Goal: Information Seeking & Learning: Learn about a topic

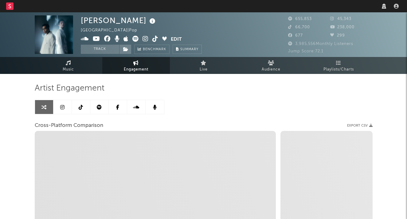
select select "1w"
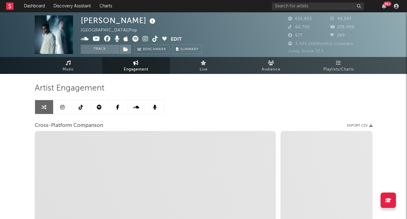
select select "1m"
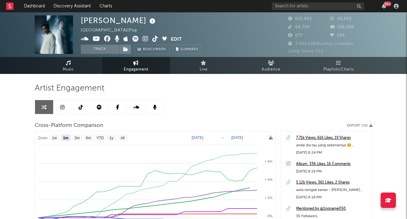
select select "1m"
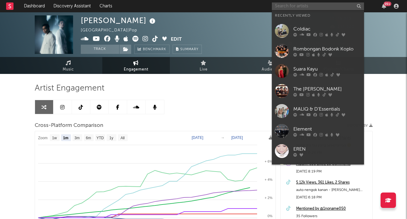
click at [321, 6] on input "text" at bounding box center [318, 6] width 92 height 8
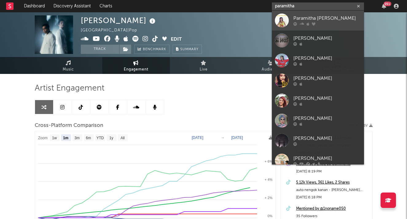
type input "paramitha"
click at [320, 20] on div "Paramitha [PERSON_NAME]" at bounding box center [328, 18] width 68 height 7
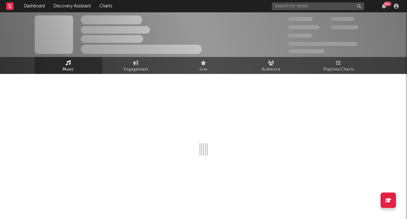
select select "1w"
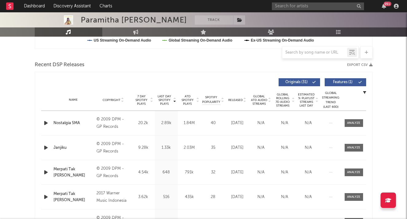
scroll to position [201, 0]
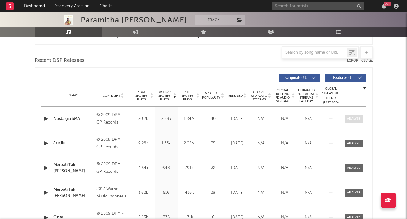
click at [351, 119] on div at bounding box center [353, 118] width 13 height 5
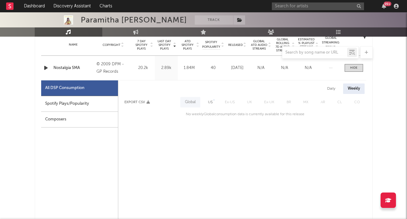
scroll to position [252, 0]
click at [94, 103] on div "Spotify Plays/Popularity" at bounding box center [79, 103] width 77 height 16
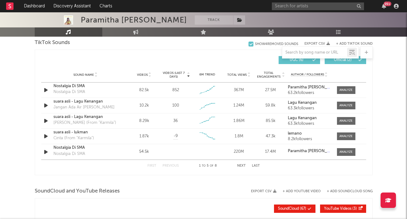
scroll to position [706, 0]
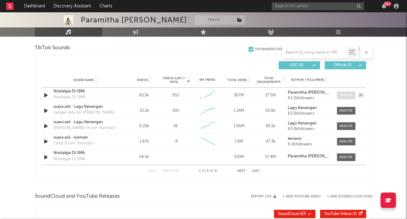
click at [344, 95] on div at bounding box center [346, 95] width 13 height 5
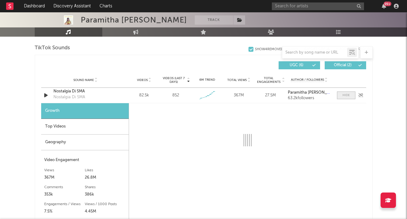
select select "6m"
select select "1w"
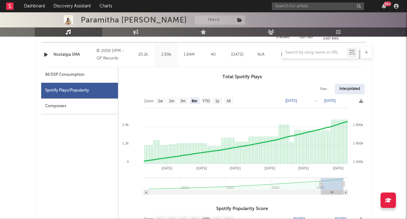
scroll to position [264, 0]
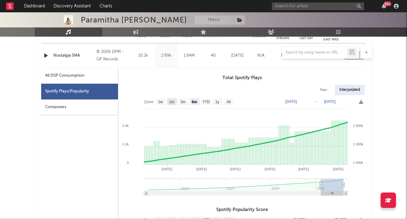
click at [173, 101] on text "1m" at bounding box center [171, 102] width 5 height 4
select select "1m"
type input "[DATE]"
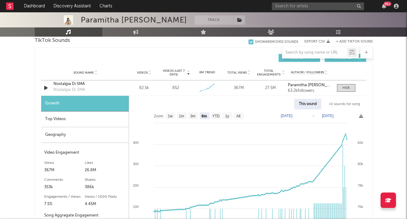
scroll to position [714, 0]
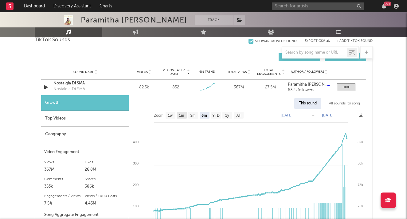
click at [184, 114] on text "1m" at bounding box center [181, 115] width 5 height 4
select select "1m"
type input "[DATE]"
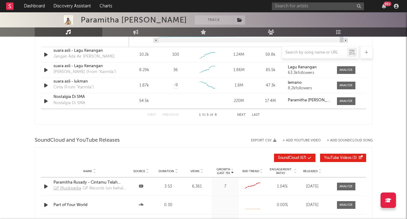
scroll to position [932, 0]
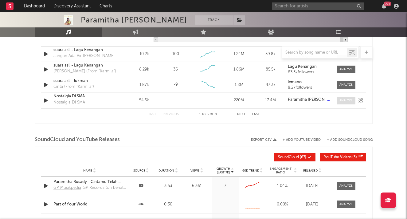
click at [343, 100] on div at bounding box center [346, 100] width 13 height 5
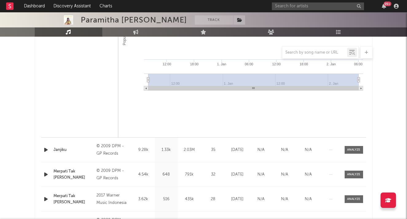
scroll to position [482, 0]
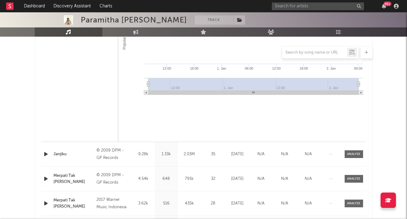
select select "6m"
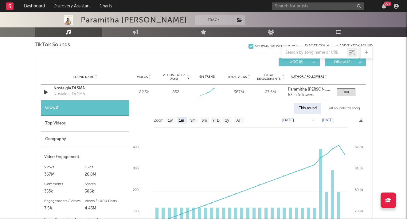
scroll to position [710, 0]
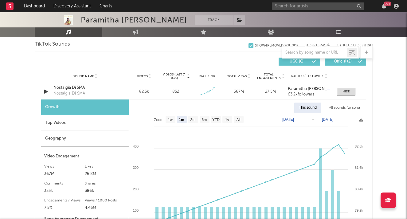
click at [82, 123] on div "Top Videos" at bounding box center [85, 123] width 88 height 16
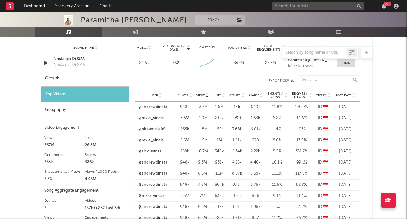
scroll to position [739, 0]
click at [342, 93] on div "Post Date" at bounding box center [345, 95] width 23 height 5
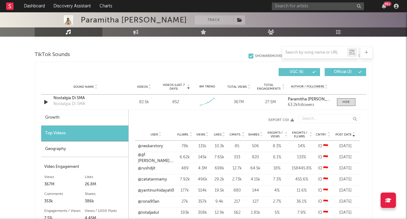
scroll to position [694, 0]
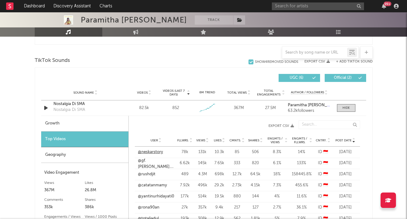
click at [156, 152] on link "@neskarstory" at bounding box center [150, 152] width 25 height 6
click at [281, 4] on input "text" at bounding box center [318, 6] width 92 height 8
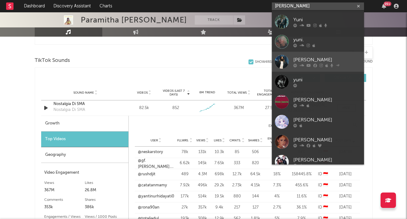
scroll to position [46, 0]
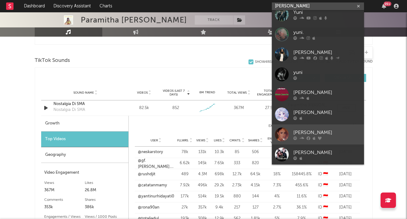
type input "[PERSON_NAME]"
click at [299, 131] on div "[PERSON_NAME]" at bounding box center [328, 132] width 68 height 7
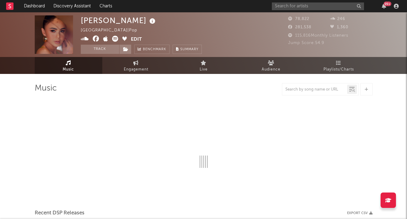
select select "6m"
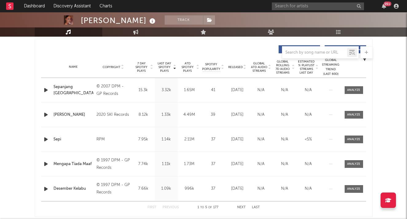
scroll to position [232, 0]
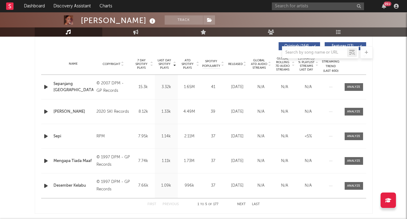
click at [244, 203] on button "Next" at bounding box center [241, 203] width 9 height 3
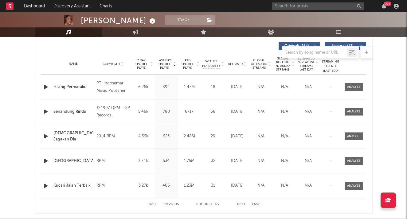
click at [153, 203] on button "First" at bounding box center [152, 203] width 9 height 3
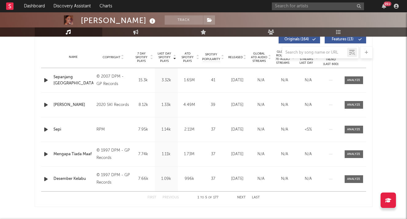
scroll to position [241, 0]
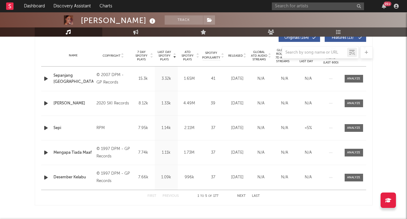
click at [242, 196] on button "Next" at bounding box center [241, 195] width 9 height 3
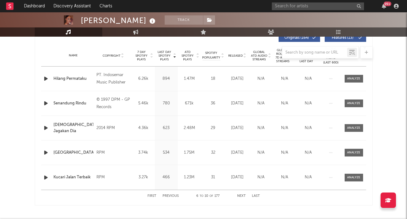
click at [242, 196] on button "Next" at bounding box center [241, 195] width 9 height 3
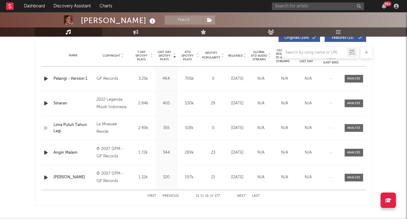
click at [242, 196] on button "Next" at bounding box center [241, 195] width 9 height 3
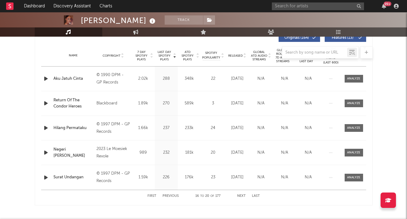
click at [242, 196] on button "Next" at bounding box center [241, 195] width 9 height 3
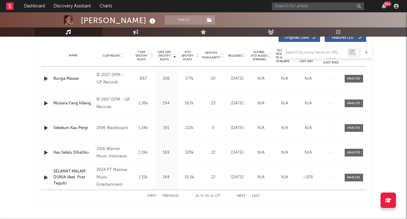
click at [256, 195] on button "Last" at bounding box center [256, 195] width 8 height 3
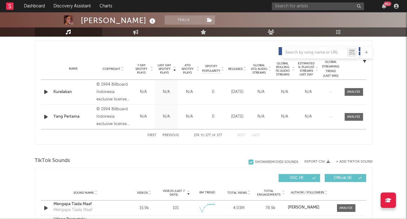
scroll to position [225, 0]
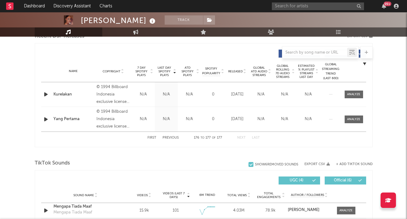
click at [171, 138] on button "Previous" at bounding box center [171, 137] width 16 height 3
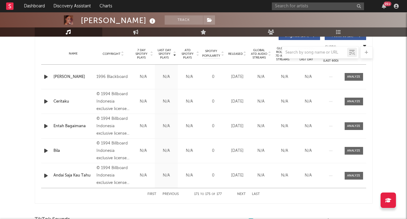
scroll to position [244, 0]
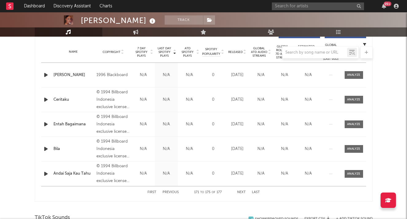
click at [173, 191] on button "Previous" at bounding box center [171, 191] width 16 height 3
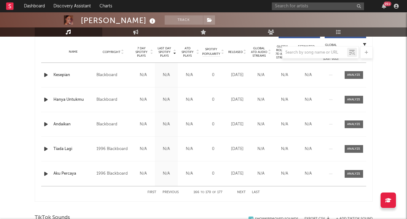
click at [173, 191] on button "Previous" at bounding box center [171, 191] width 16 height 3
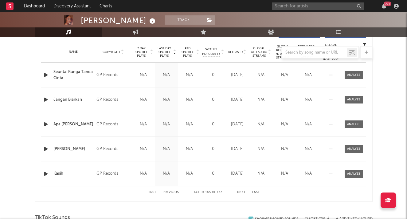
click at [173, 191] on button "Previous" at bounding box center [171, 191] width 16 height 3
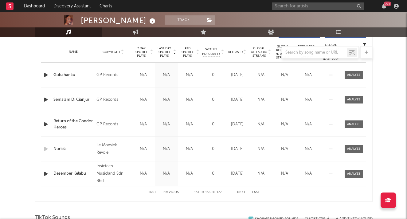
click at [173, 191] on button "Previous" at bounding box center [171, 191] width 16 height 3
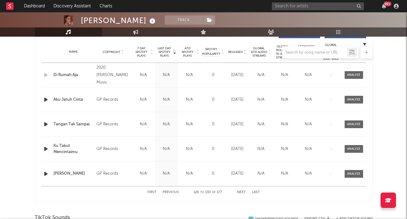
click at [173, 191] on button "Previous" at bounding box center [171, 191] width 16 height 3
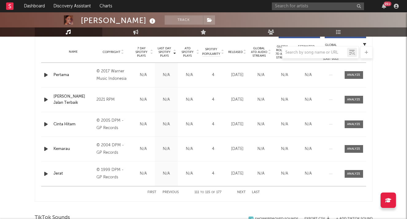
click at [173, 191] on button "Previous" at bounding box center [171, 191] width 16 height 3
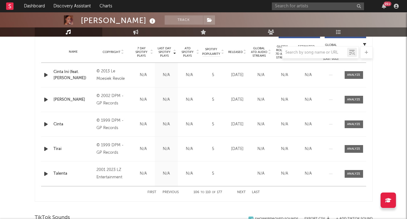
click at [173, 191] on button "Previous" at bounding box center [171, 191] width 16 height 3
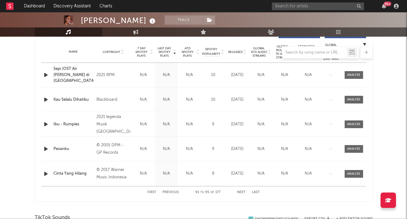
click at [173, 191] on button "Previous" at bounding box center [171, 191] width 16 height 3
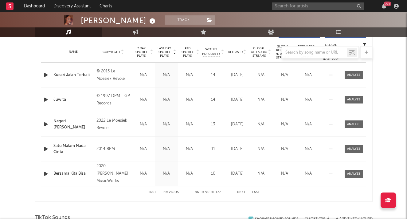
click at [173, 191] on button "Previous" at bounding box center [171, 191] width 16 height 3
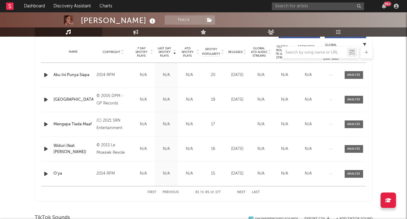
click at [173, 191] on button "Previous" at bounding box center [171, 191] width 16 height 3
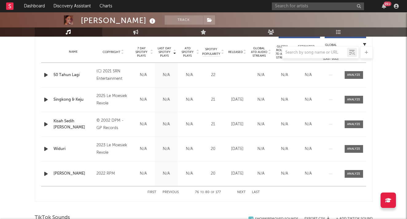
click at [173, 191] on button "Previous" at bounding box center [171, 191] width 16 height 3
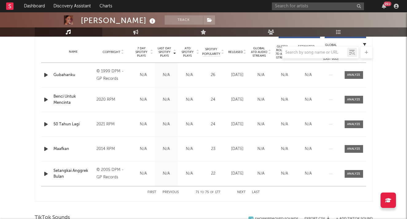
click at [173, 191] on button "Previous" at bounding box center [171, 191] width 16 height 3
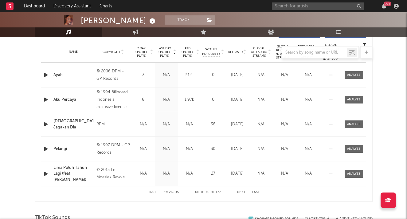
click at [173, 191] on button "Previous" at bounding box center [171, 191] width 16 height 3
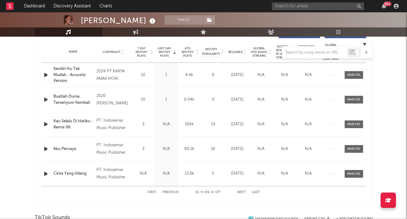
click at [173, 191] on button "Previous" at bounding box center [171, 191] width 16 height 3
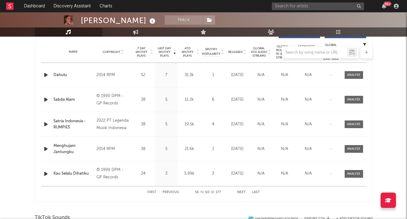
click at [173, 191] on button "Previous" at bounding box center [171, 191] width 16 height 3
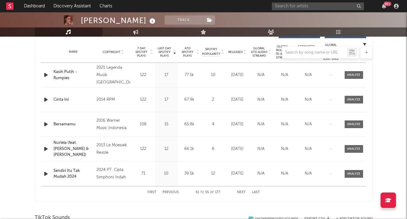
click at [173, 191] on button "Previous" at bounding box center [171, 191] width 16 height 3
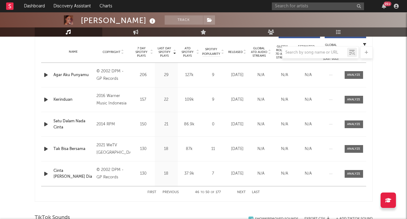
click at [173, 191] on button "Previous" at bounding box center [171, 191] width 16 height 3
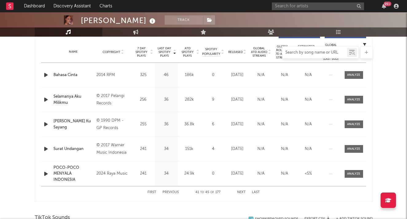
click at [291, 52] on input "text" at bounding box center [315, 52] width 65 height 5
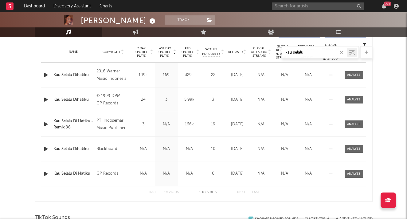
type input "kau selalu"
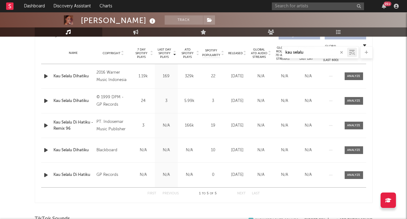
scroll to position [240, 0]
